Goal: Task Accomplishment & Management: Use online tool/utility

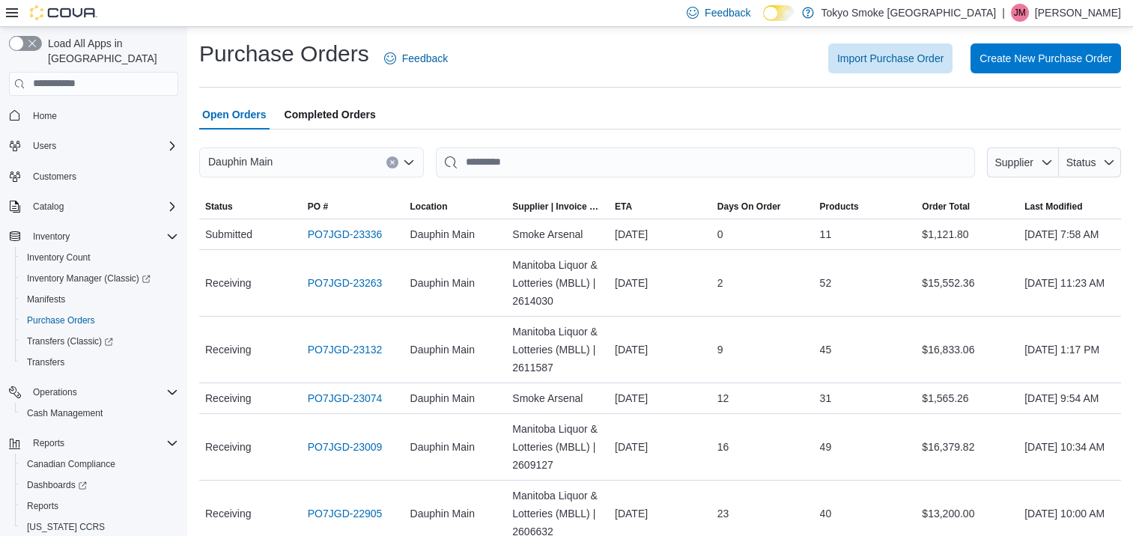
scroll to position [75, 0]
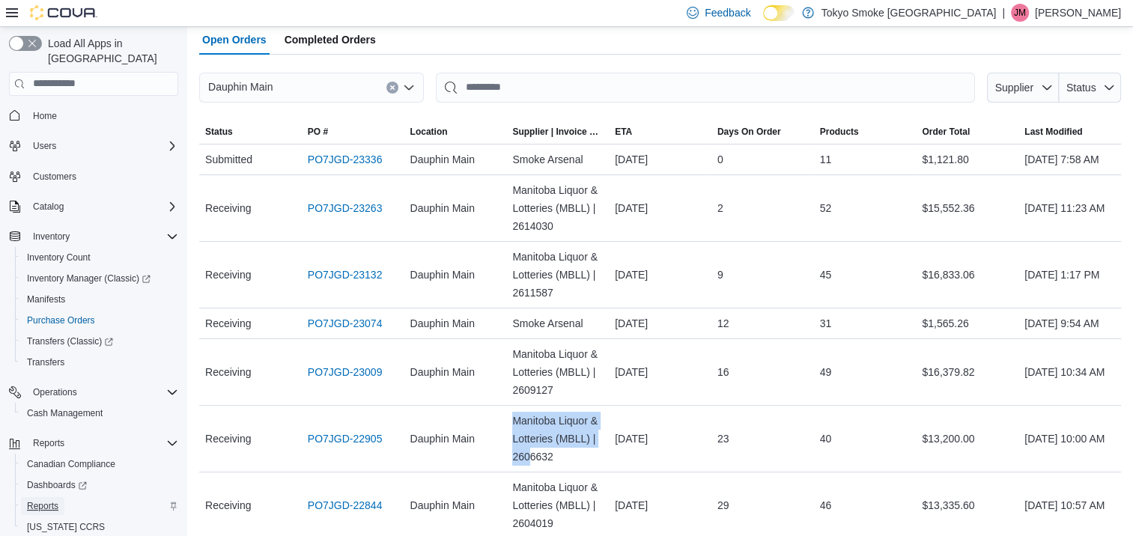
click at [48, 500] on span "Reports" at bounding box center [42, 506] width 31 height 12
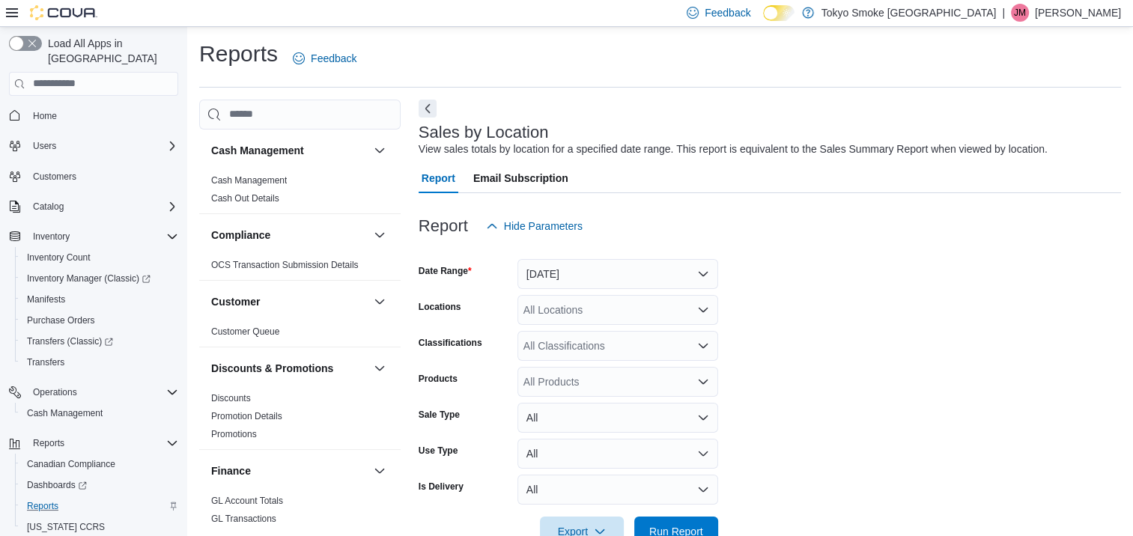
scroll to position [34, 0]
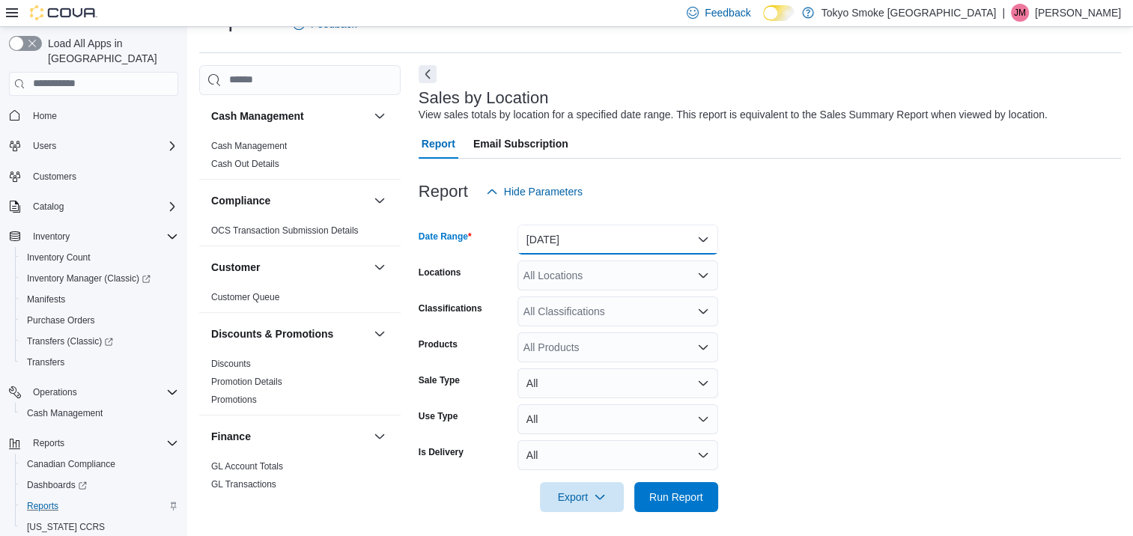
click at [633, 240] on button "[DATE]" at bounding box center [617, 240] width 201 height 30
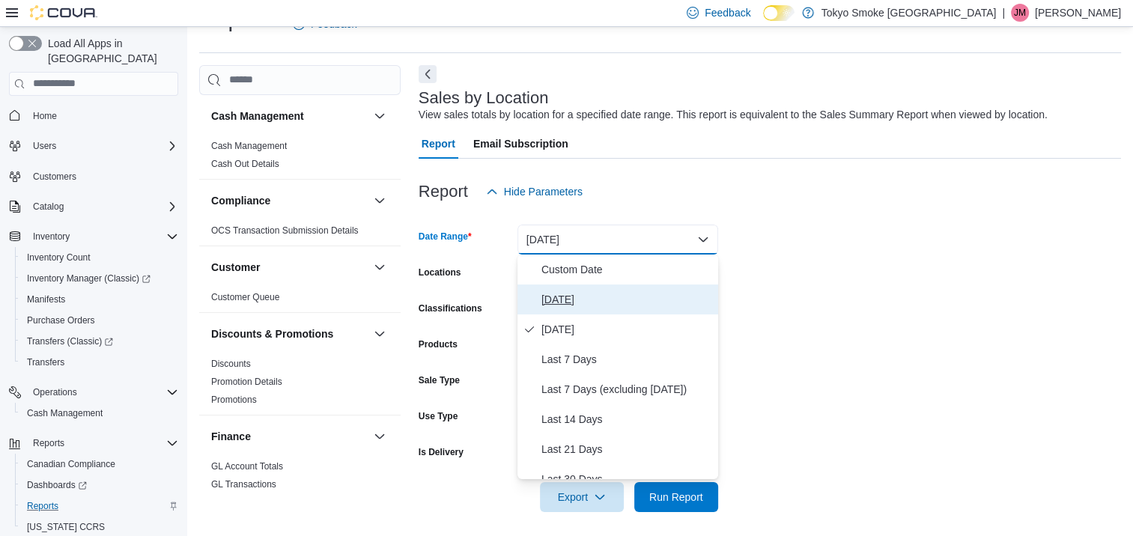
click at [571, 296] on span "[DATE]" at bounding box center [626, 300] width 171 height 18
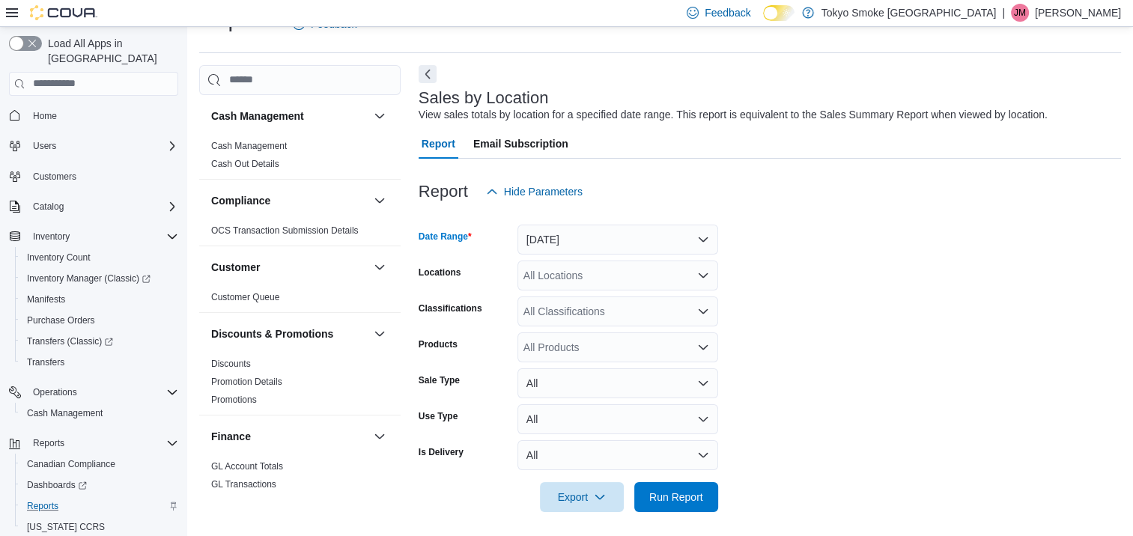
click at [615, 278] on div "All Locations" at bounding box center [617, 276] width 201 height 30
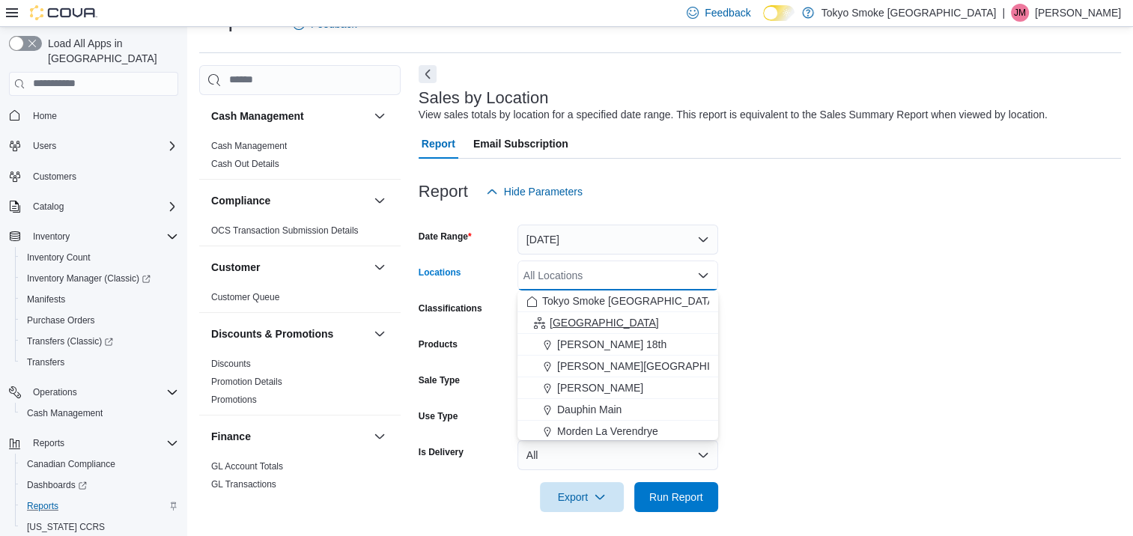
click at [601, 318] on div "[GEOGRAPHIC_DATA]" at bounding box center [617, 322] width 183 height 15
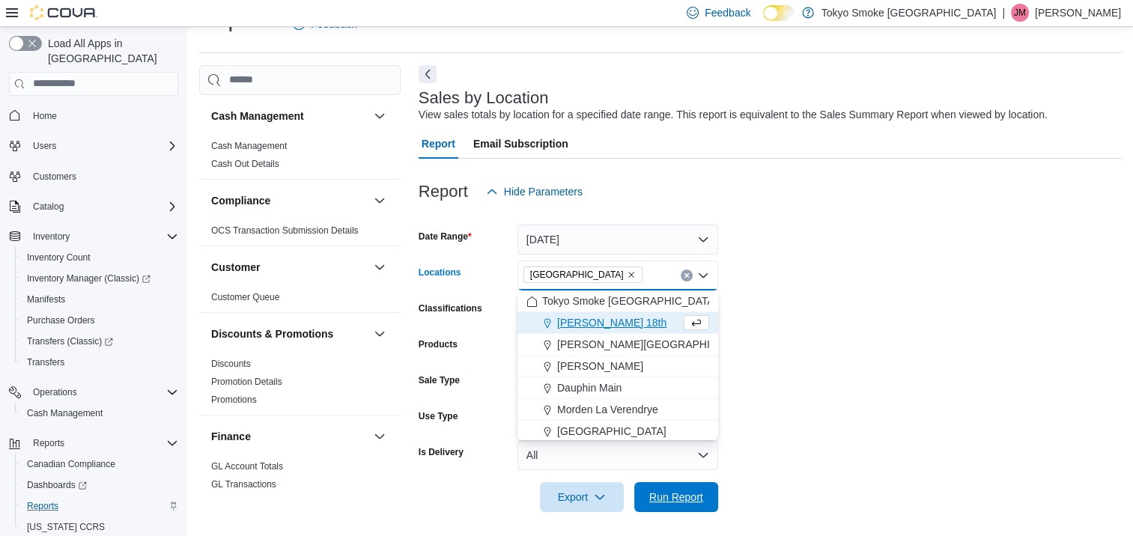
drag, startPoint x: 686, startPoint y: 496, endPoint x: 812, endPoint y: 389, distance: 165.2
click at [686, 496] on span "Run Report" at bounding box center [676, 497] width 54 height 15
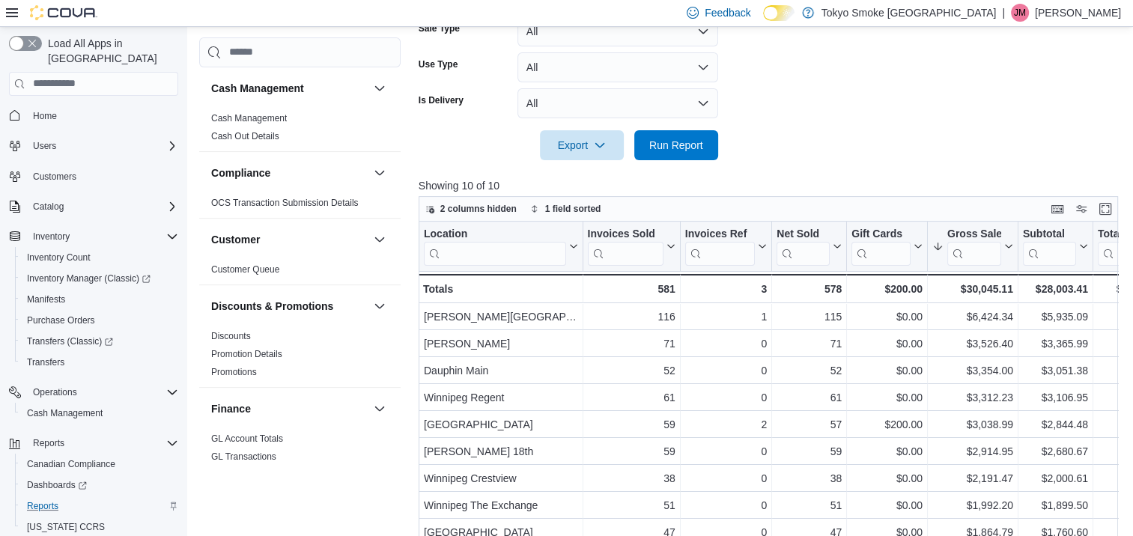
scroll to position [409, 0]
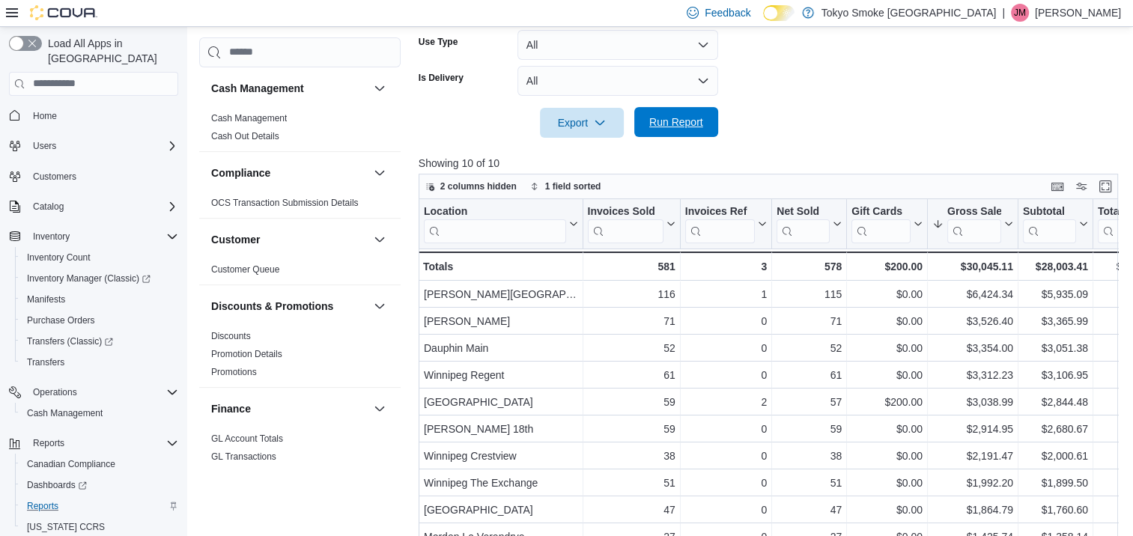
click at [675, 122] on span "Run Report" at bounding box center [676, 122] width 54 height 15
click at [682, 124] on span "Run Report" at bounding box center [676, 122] width 54 height 15
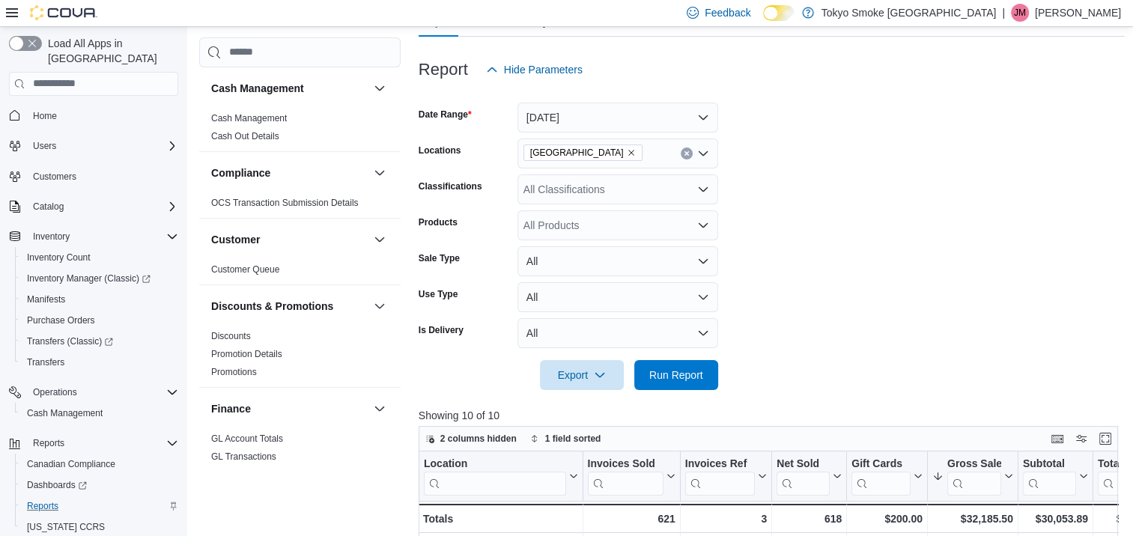
scroll to position [109, 0]
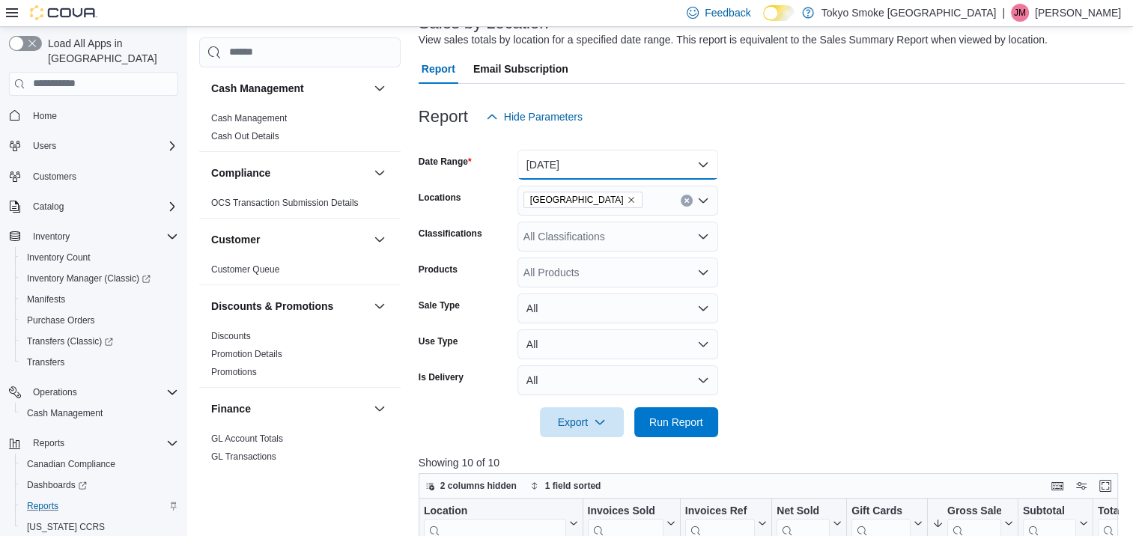
click at [631, 175] on button "[DATE]" at bounding box center [617, 165] width 201 height 30
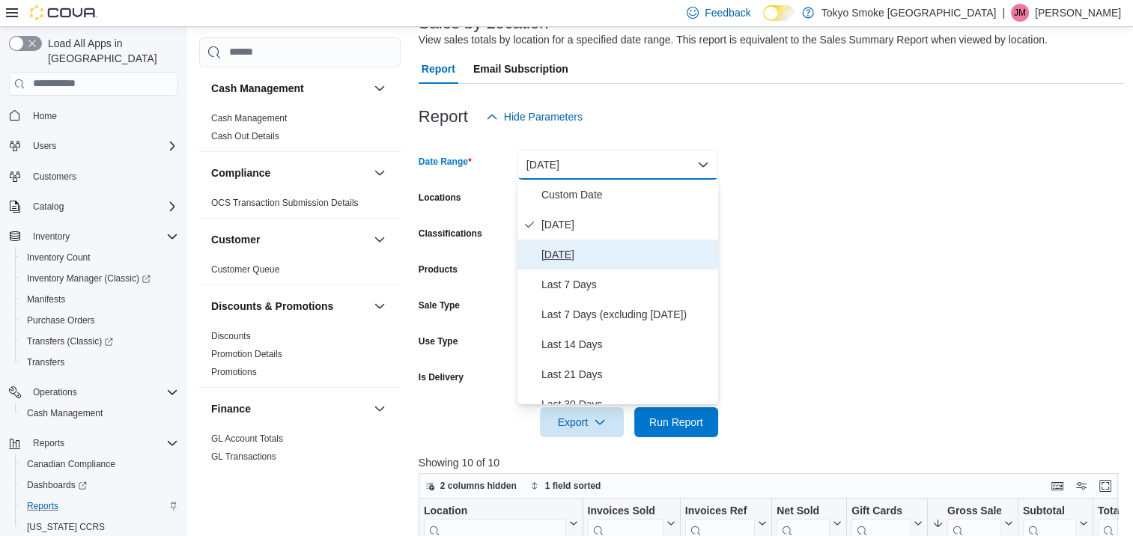
click at [582, 255] on span "[DATE]" at bounding box center [626, 255] width 171 height 18
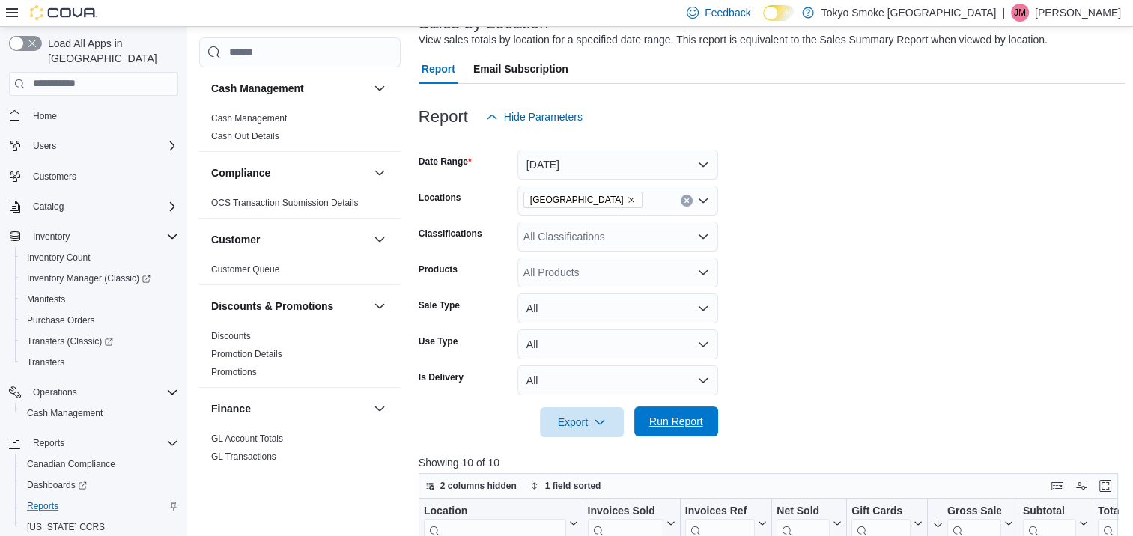
click at [698, 416] on span "Run Report" at bounding box center [676, 421] width 54 height 15
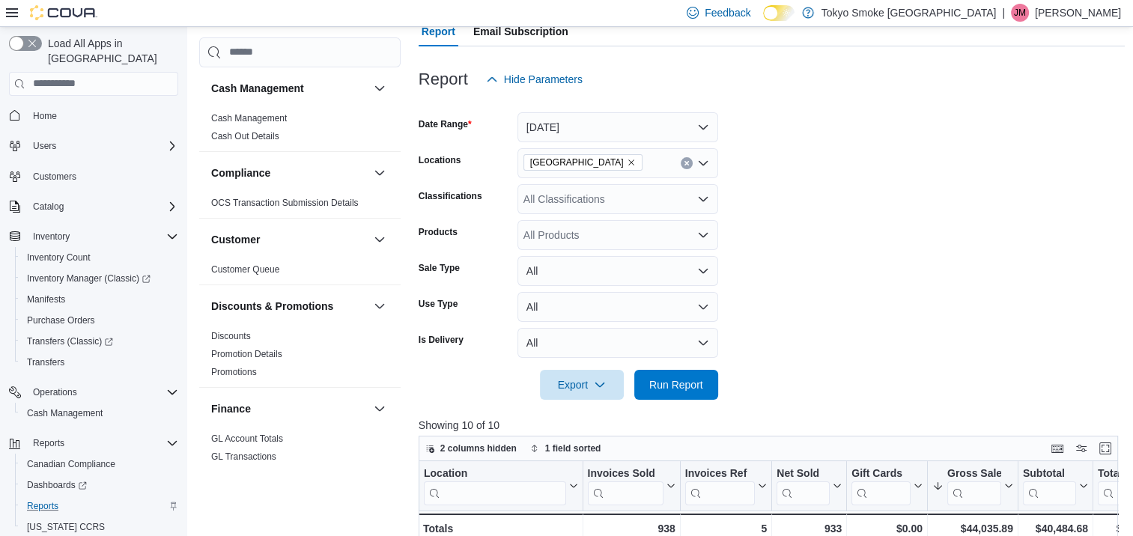
scroll to position [34, 0]
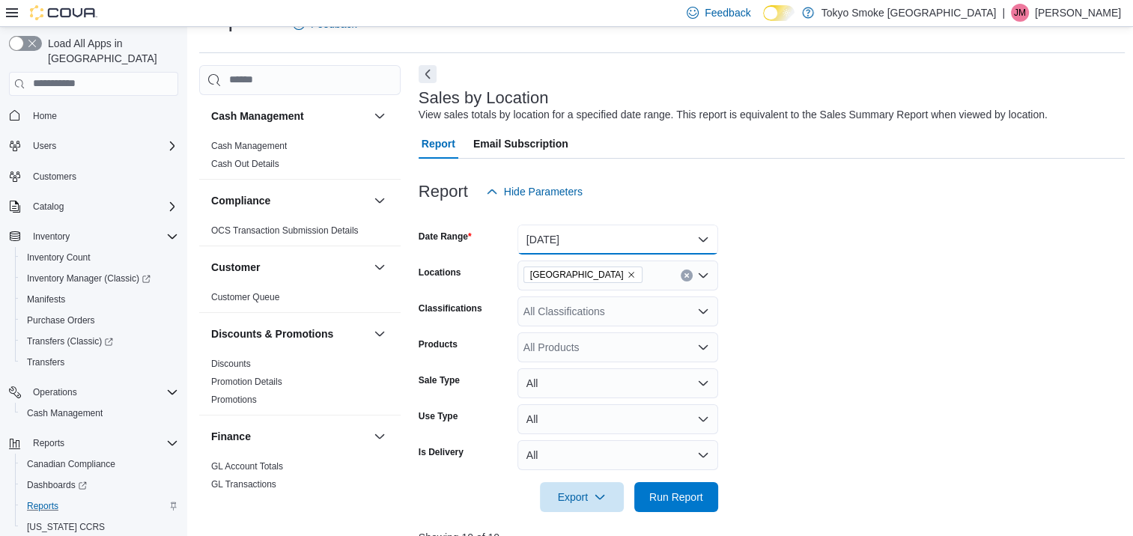
click at [632, 235] on button "[DATE]" at bounding box center [617, 240] width 201 height 30
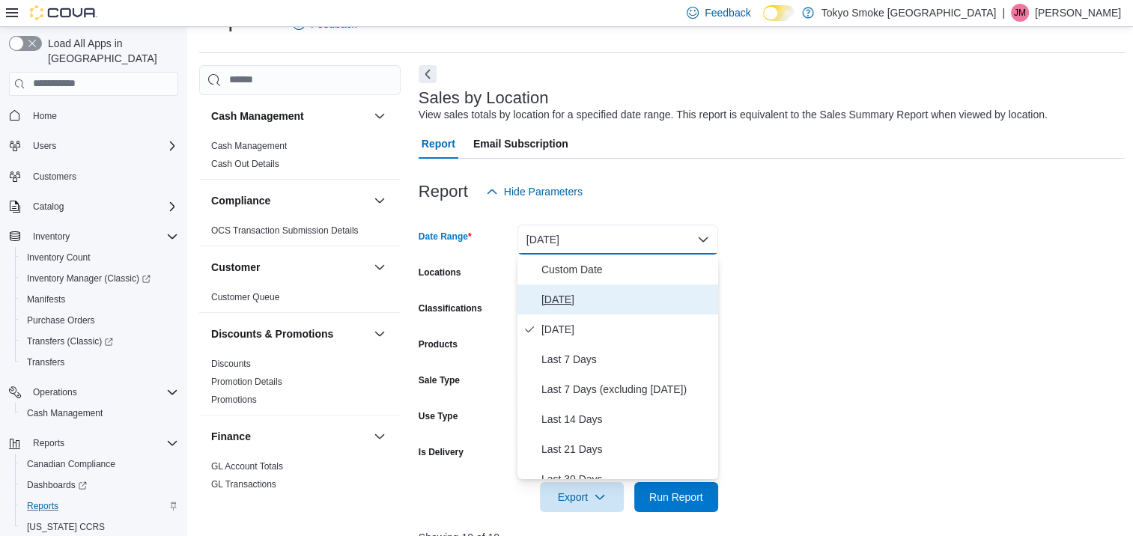
click at [578, 291] on span "[DATE]" at bounding box center [626, 300] width 171 height 18
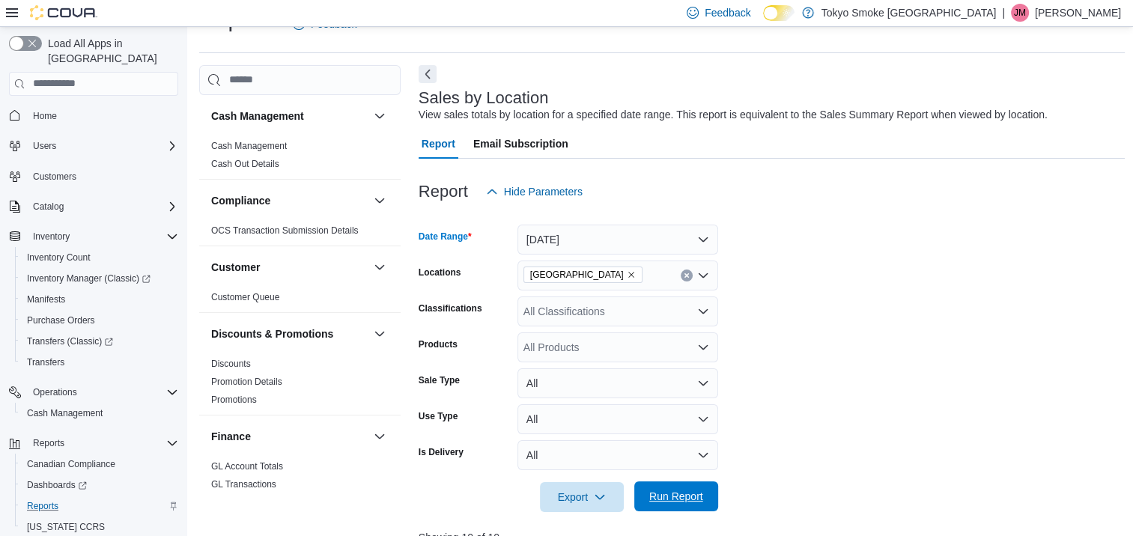
drag, startPoint x: 696, startPoint y: 512, endPoint x: 695, endPoint y: 493, distance: 18.8
click at [696, 512] on div at bounding box center [772, 521] width 707 height 18
click at [695, 489] on span "Run Report" at bounding box center [676, 497] width 66 height 30
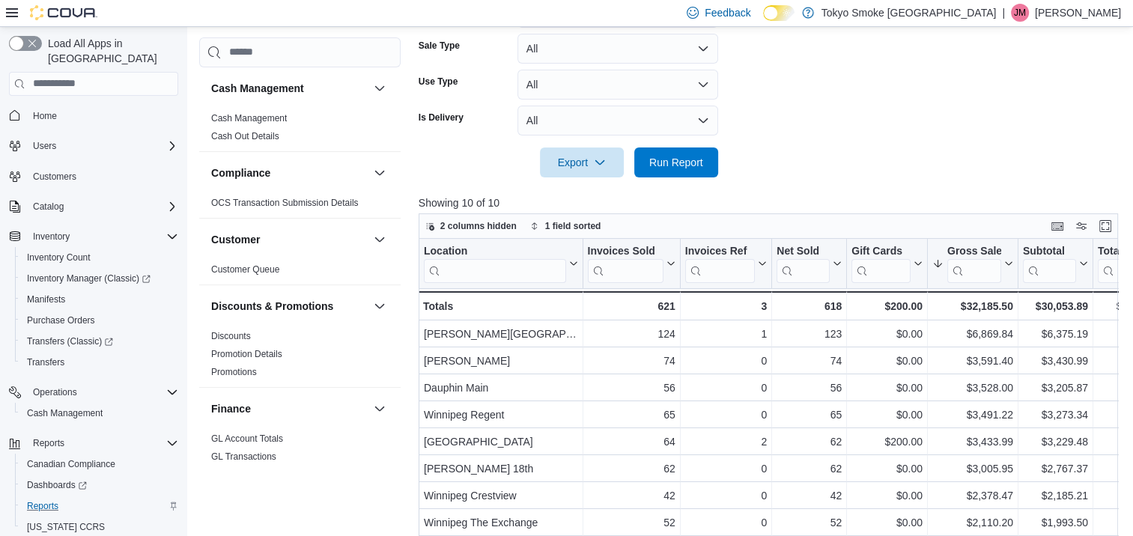
scroll to position [334, 0]
